Goal: Ask a question

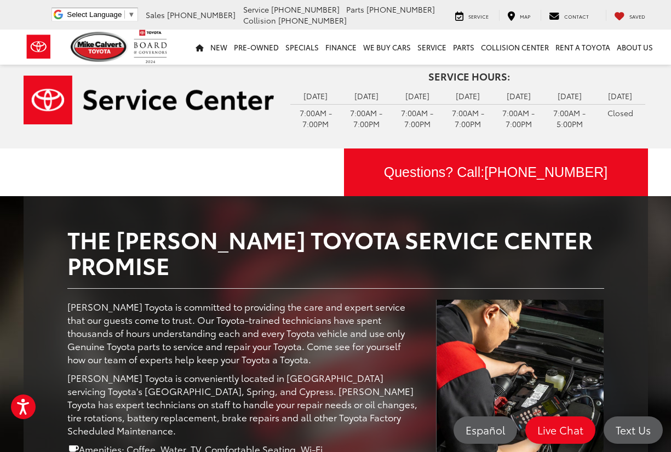
click at [254, 160] on div "Tires Brakes Oil Change Batteries Questions? Call: [PHONE_NUMBER]" at bounding box center [335, 173] width 641 height 48
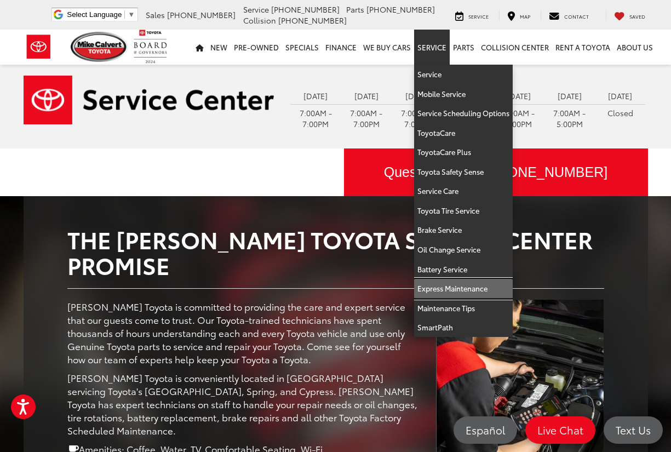
click at [445, 283] on link "Express Maintenance" at bounding box center [463, 289] width 99 height 20
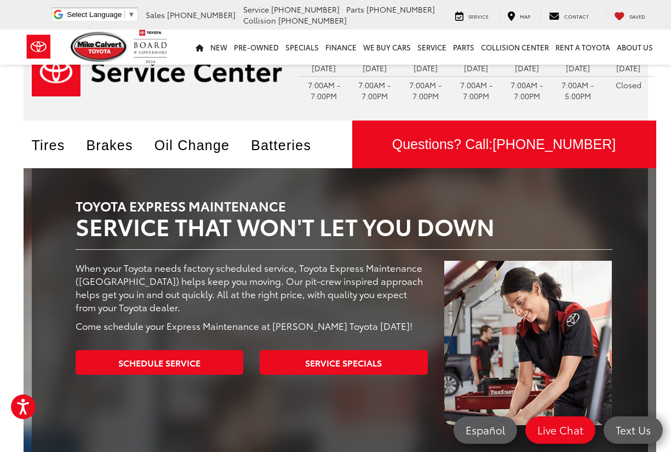
scroll to position [55, 0]
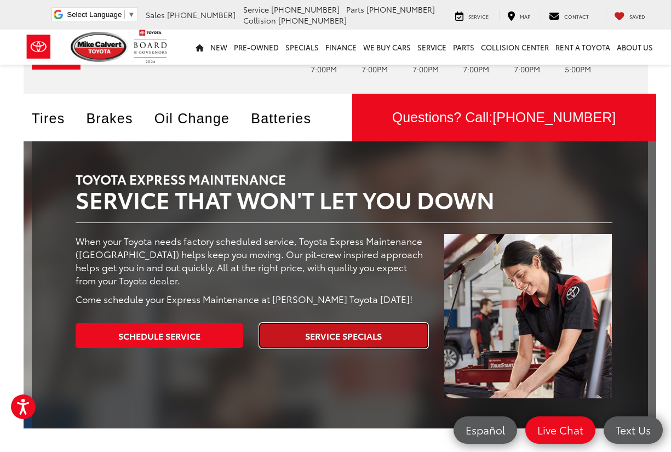
click at [302, 331] on link "Service Specials" at bounding box center [344, 335] width 168 height 25
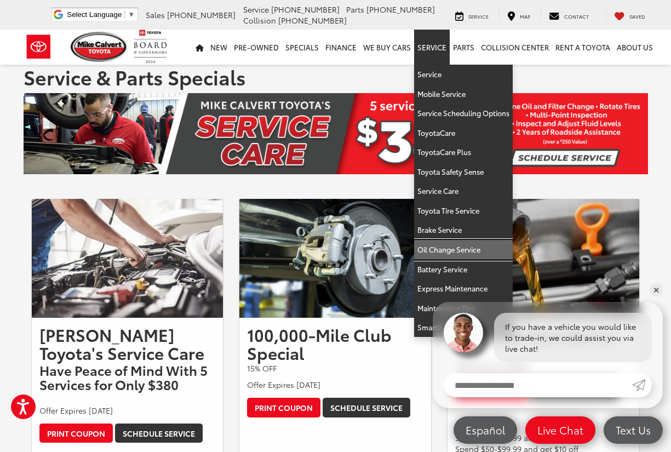
click at [455, 247] on link "Oil Change Service" at bounding box center [463, 250] width 99 height 20
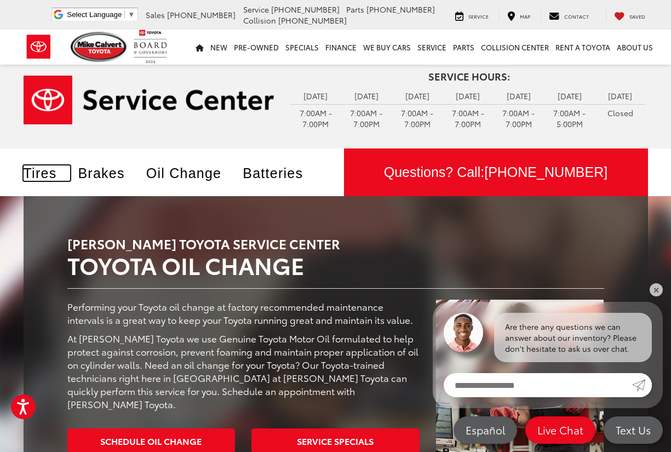
click at [33, 179] on link "Tires" at bounding box center [47, 173] width 47 height 15
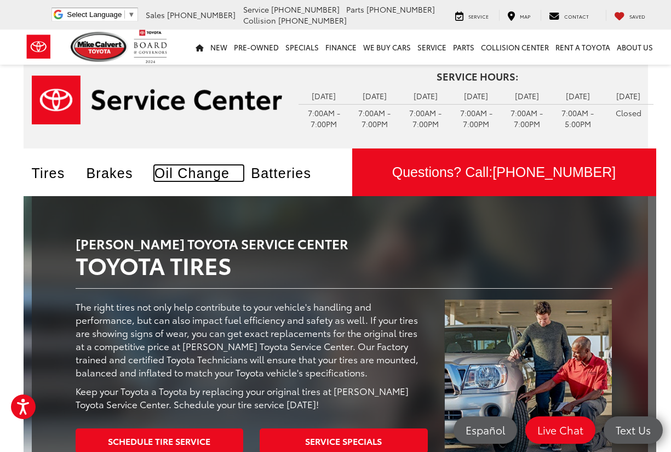
click at [183, 175] on link "Oil Change" at bounding box center [199, 173] width 89 height 15
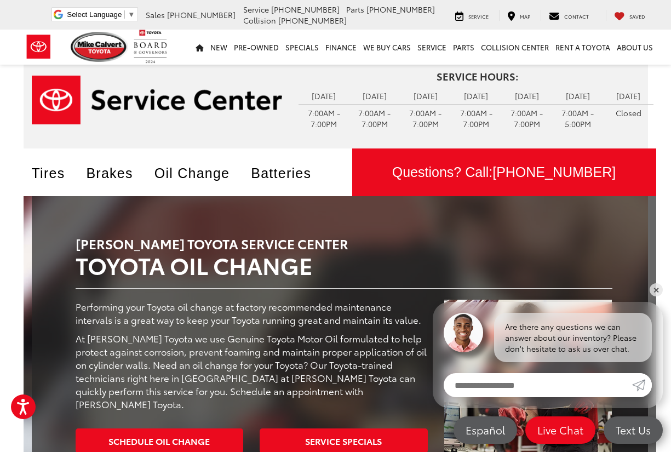
click at [482, 390] on input "Enter your message" at bounding box center [538, 385] width 189 height 24
type input "*"
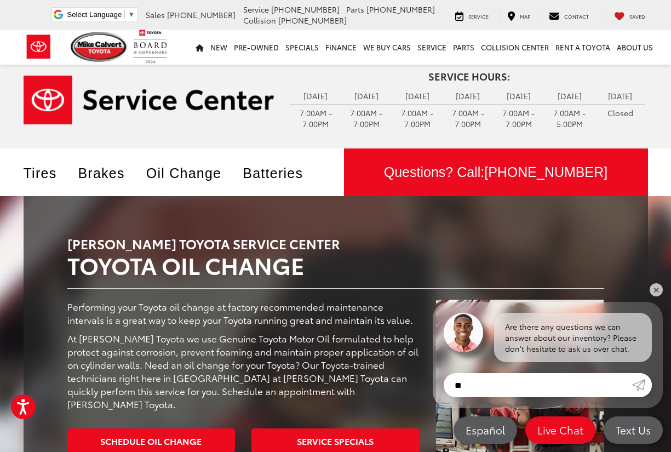
type input "*"
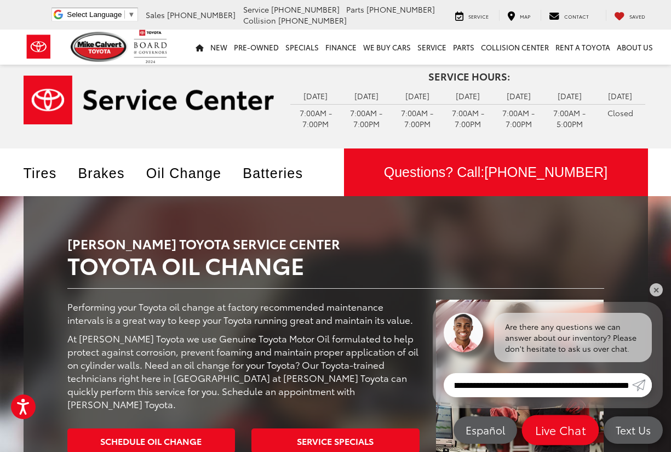
type input "**********"
click at [574, 428] on span "Live Chat" at bounding box center [560, 430] width 62 height 15
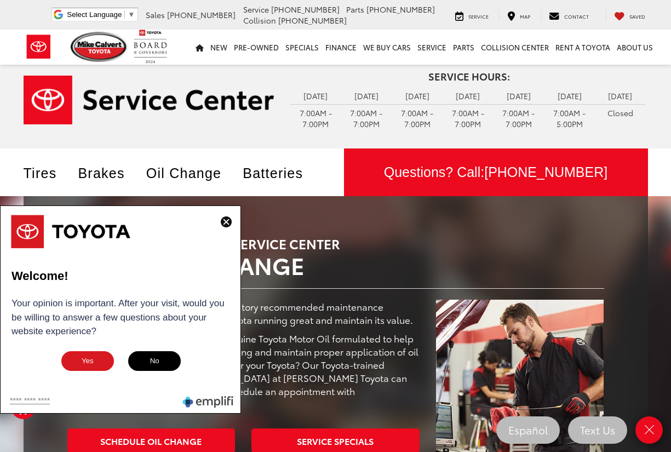
click at [88, 361] on button "Yes" at bounding box center [87, 361] width 55 height 22
